Goal: Register for event/course

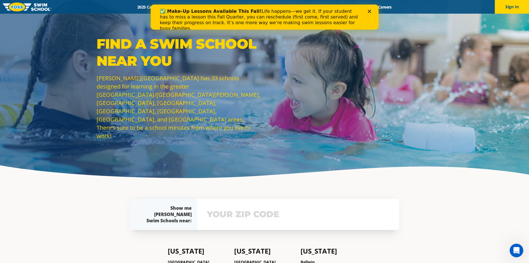
scroll to position [28, 0]
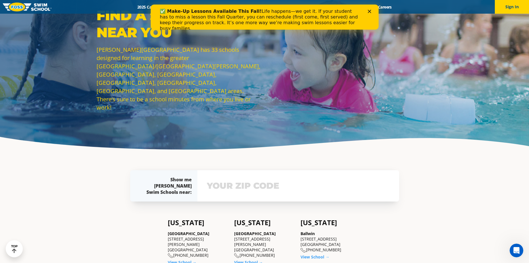
click at [328, 182] on input "text" at bounding box center [298, 186] width 186 height 17
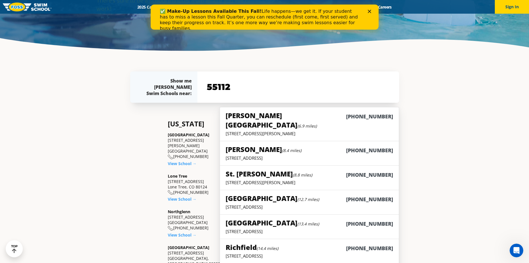
scroll to position [113, 0]
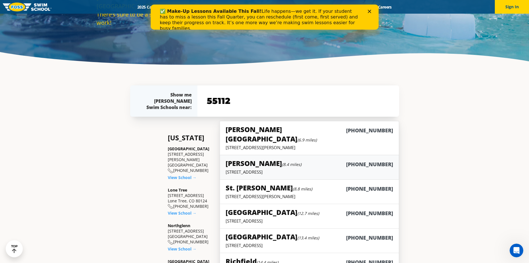
type input "55112"
click at [346, 159] on div "[PERSON_NAME] (8.4 miles) [PHONE_NUMBER]" at bounding box center [309, 164] width 167 height 11
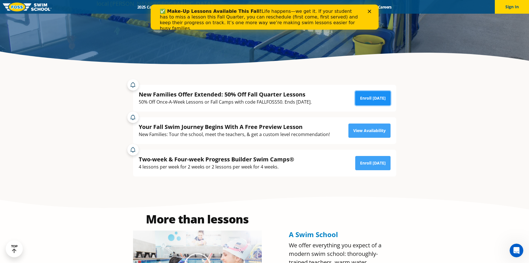
click at [362, 95] on link "Enroll Today" at bounding box center [372, 98] width 35 height 14
